Goal: Transaction & Acquisition: Purchase product/service

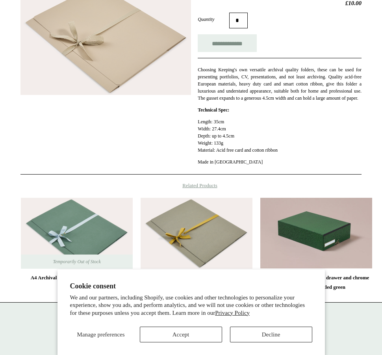
scroll to position [217, 0]
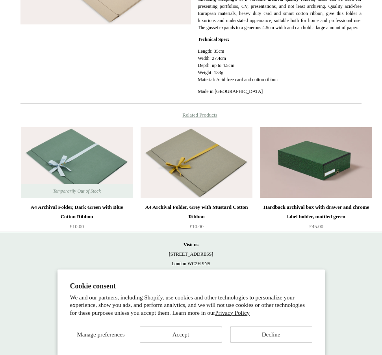
click at [63, 213] on div "A4 Archival Folder, Dark Green with Blue Cotton Ribbon" at bounding box center [77, 212] width 108 height 19
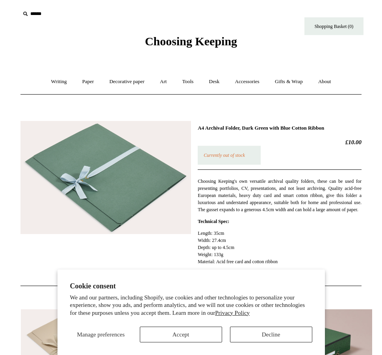
click at [120, 208] on img at bounding box center [105, 177] width 171 height 113
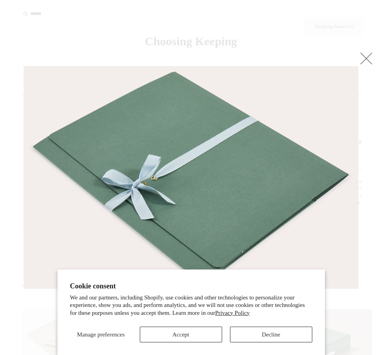
click at [370, 58] on link at bounding box center [367, 58] width 16 height 16
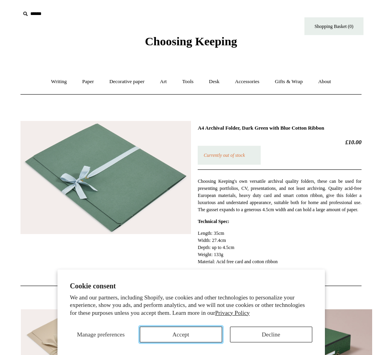
click at [194, 335] on button "Accept" at bounding box center [181, 335] width 82 height 16
